Goal: Information Seeking & Learning: Learn about a topic

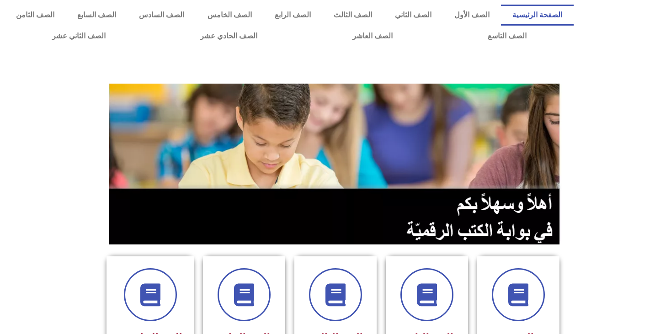
click at [26, 225] on section at bounding box center [335, 164] width 671 height 175
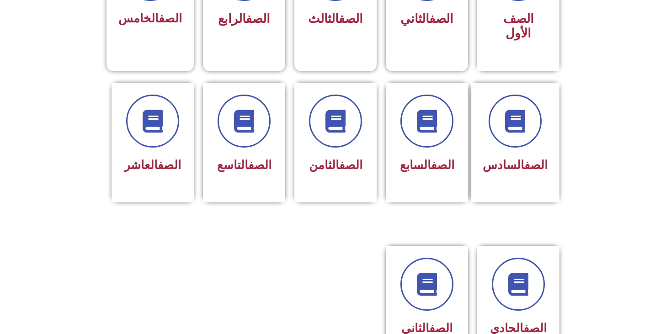
scroll to position [329, 0]
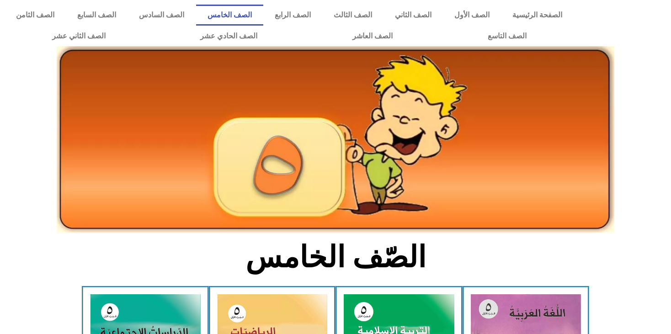
click at [190, 257] on h2 "الصّف الخامس" at bounding box center [336, 257] width 302 height 36
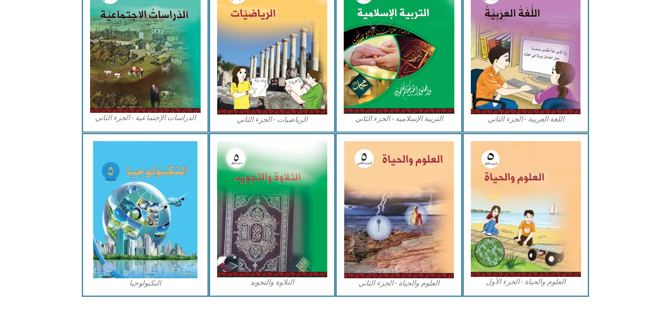
scroll to position [484, 0]
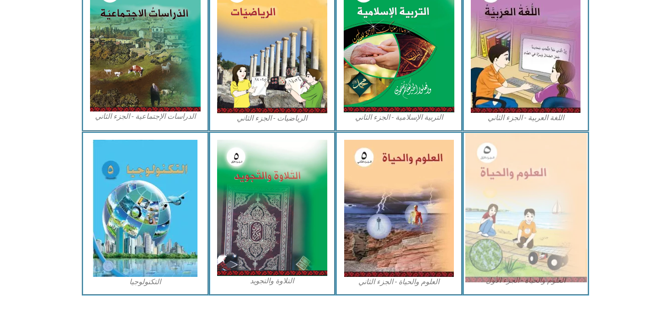
click at [473, 228] on img at bounding box center [526, 207] width 122 height 149
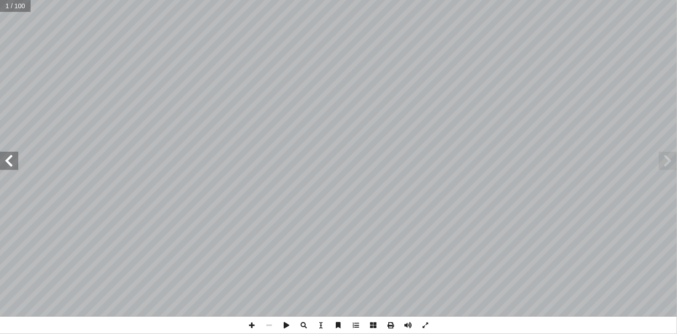
click at [13, 164] on span at bounding box center [9, 161] width 18 height 18
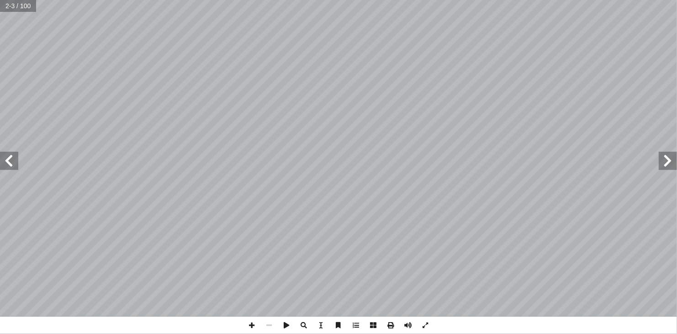
click at [13, 164] on span at bounding box center [9, 161] width 18 height 18
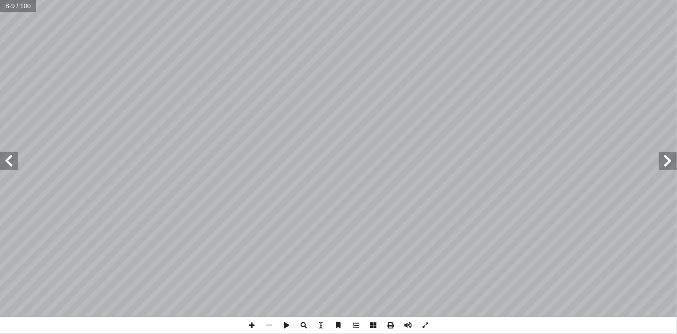
click at [13, 164] on span at bounding box center [9, 161] width 18 height 18
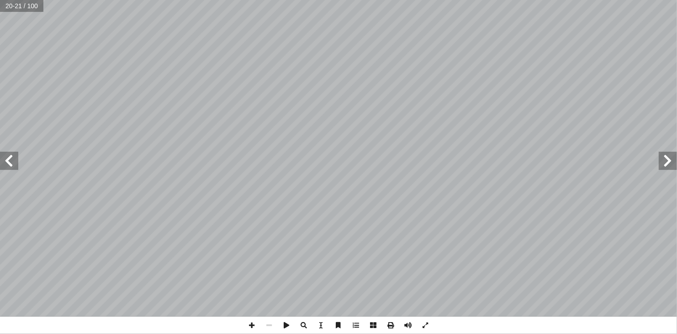
click at [13, 164] on span at bounding box center [9, 161] width 18 height 18
click at [665, 165] on span at bounding box center [668, 161] width 18 height 18
